Goal: Information Seeking & Learning: Learn about a topic

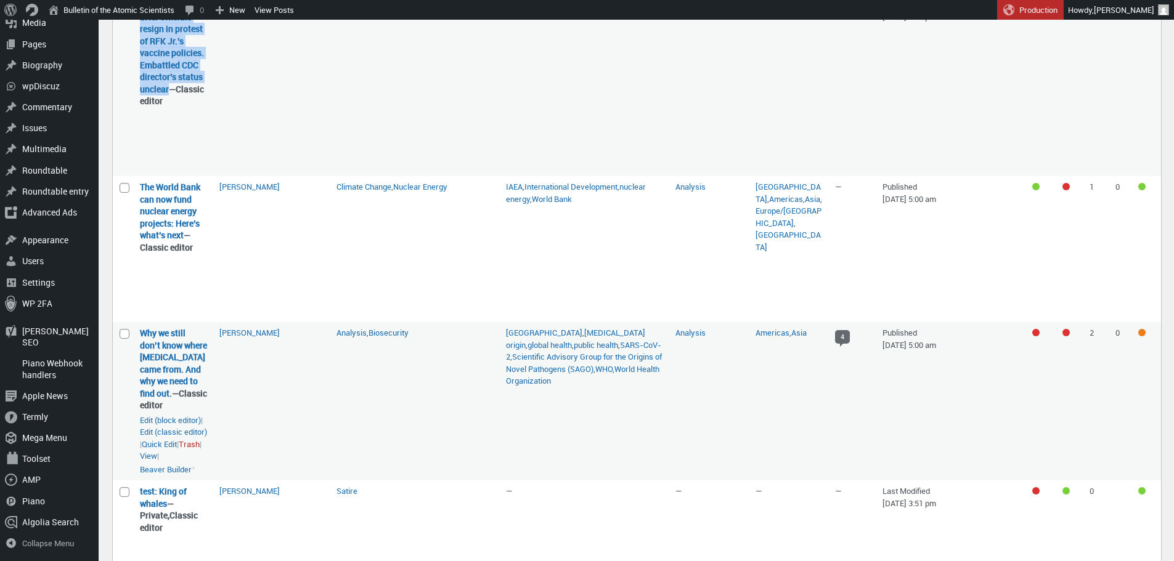
scroll to position [1739, 0]
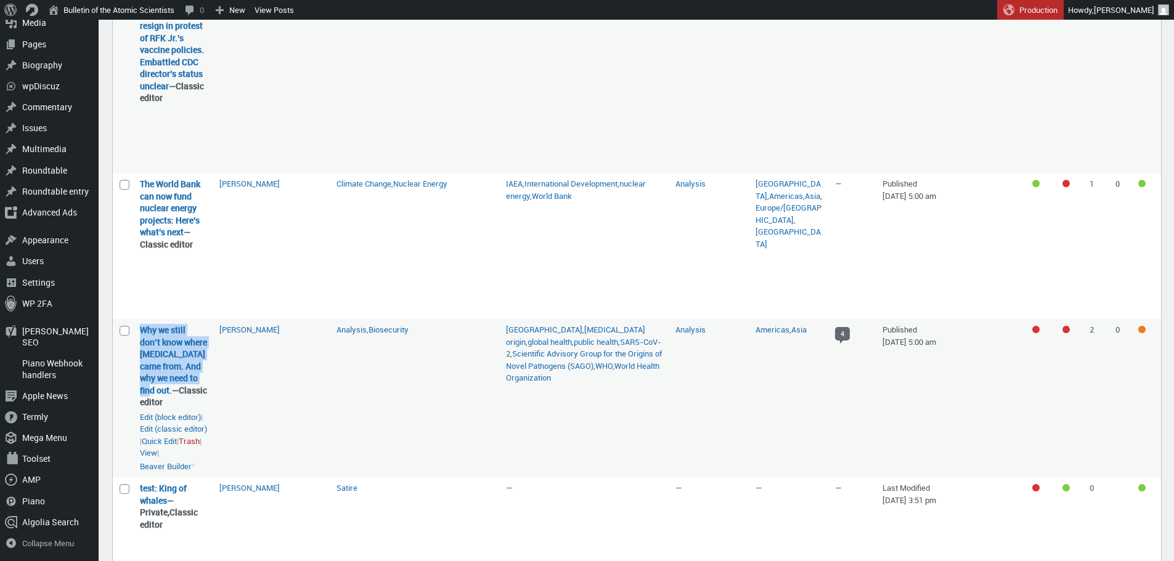
drag, startPoint x: 173, startPoint y: 422, endPoint x: 136, endPoint y: 369, distance: 65.0
click at [136, 369] on td "Why we still don’t know where [MEDICAL_DATA] came from. And why we need to find…" at bounding box center [173, 398] width 79 height 158
copy link "Why we still don’t know where [MEDICAL_DATA] came from. And why we need to find…"
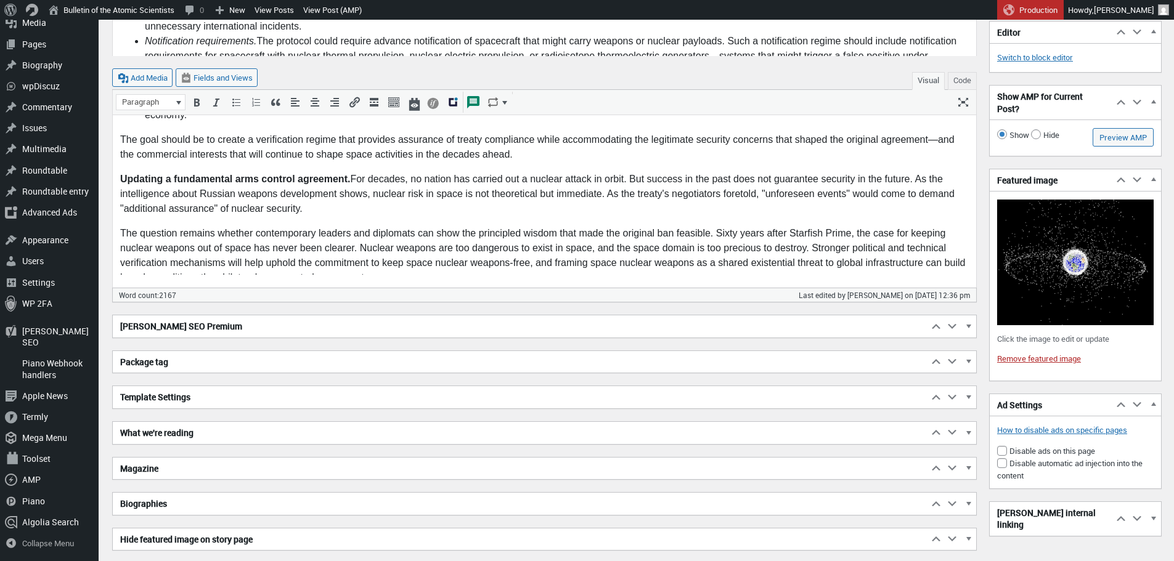
scroll to position [2015, 0]
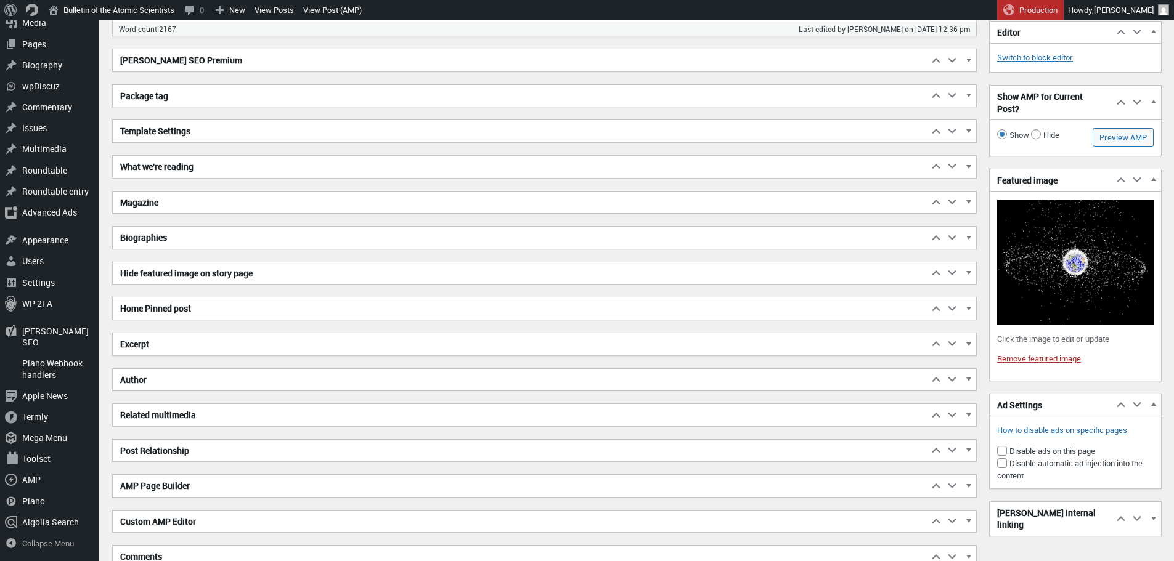
click at [258, 340] on h2 "Excerpt" at bounding box center [520, 344] width 815 height 22
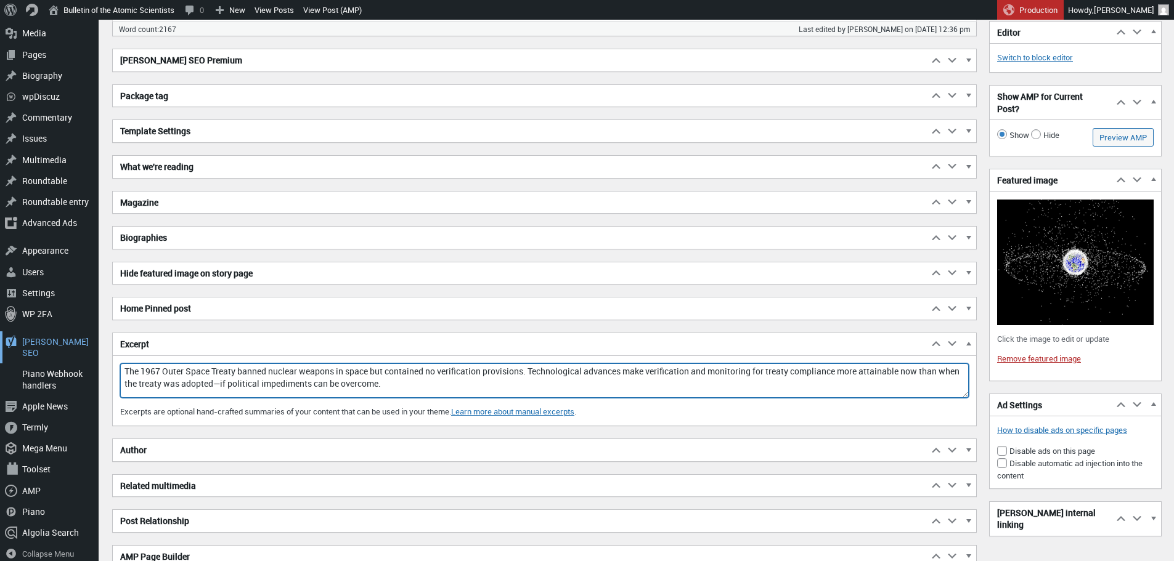
drag, startPoint x: 392, startPoint y: 379, endPoint x: 94, endPoint y: 344, distance: 299.6
